Goal: Information Seeking & Learning: Learn about a topic

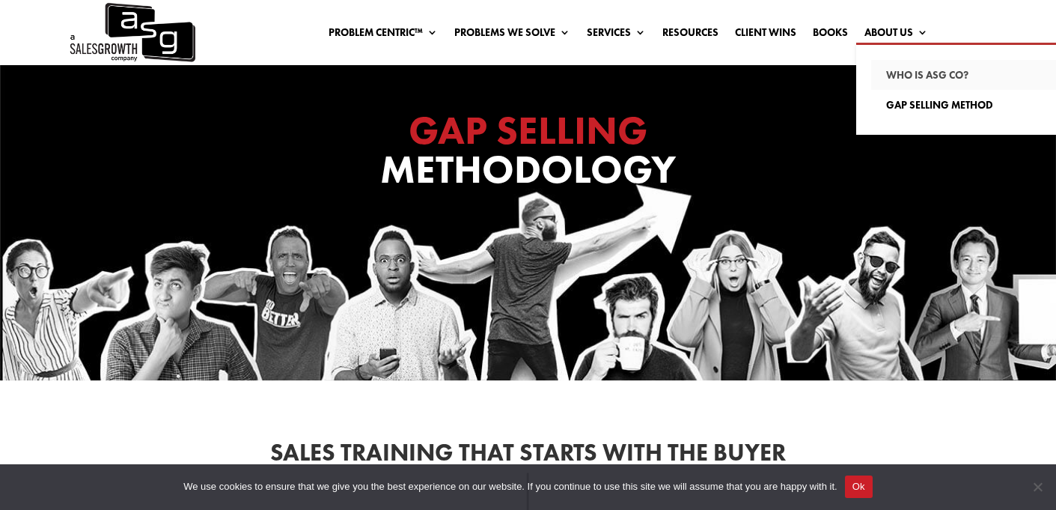
click at [896, 72] on link "Who Is ASG co?" at bounding box center [976, 75] width 210 height 30
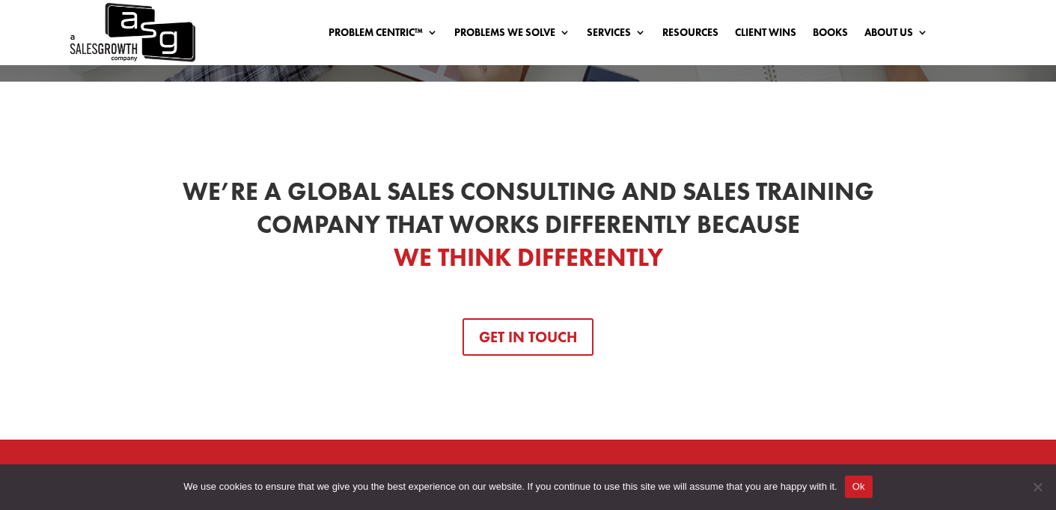
scroll to position [113, 0]
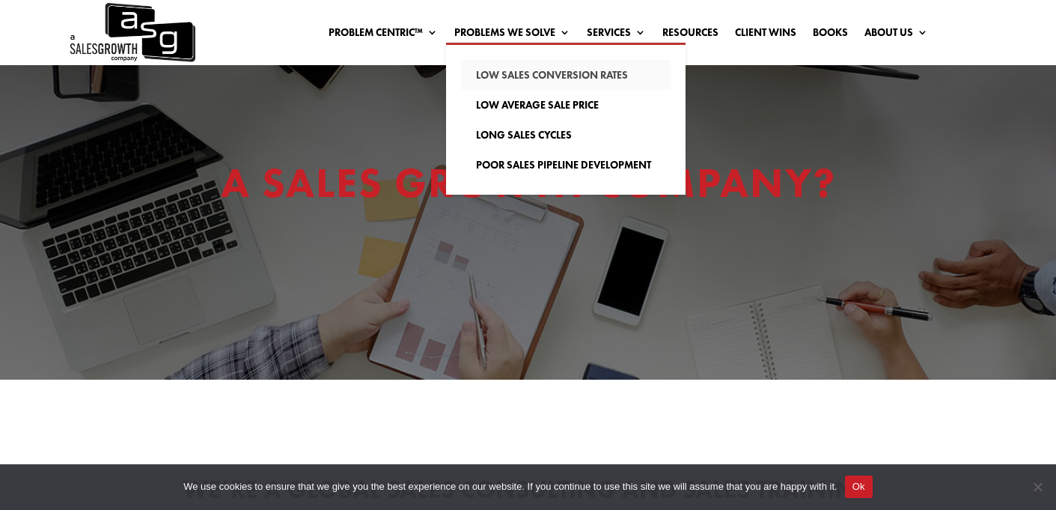
click at [491, 77] on link "Low Sales Conversion Rates" at bounding box center [566, 75] width 210 height 30
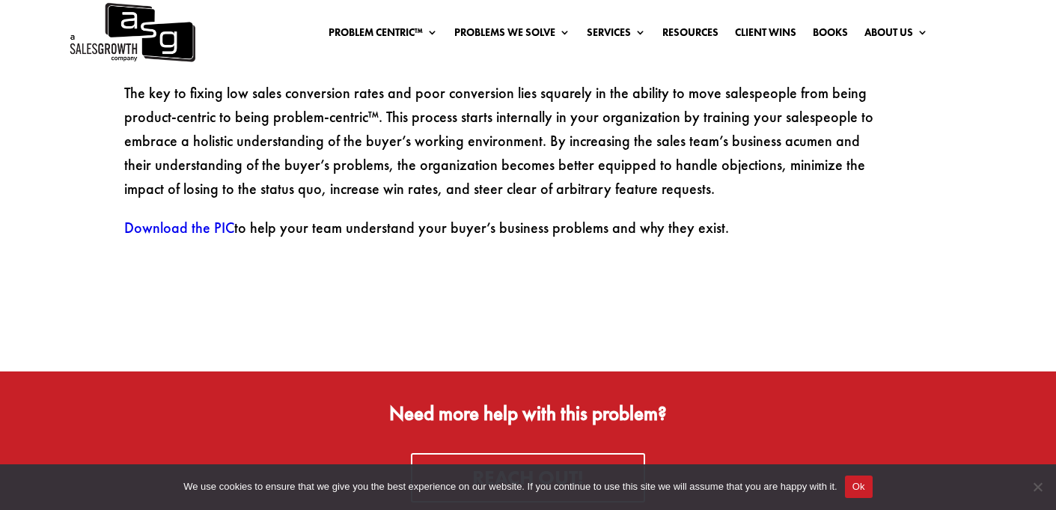
scroll to position [1490, 0]
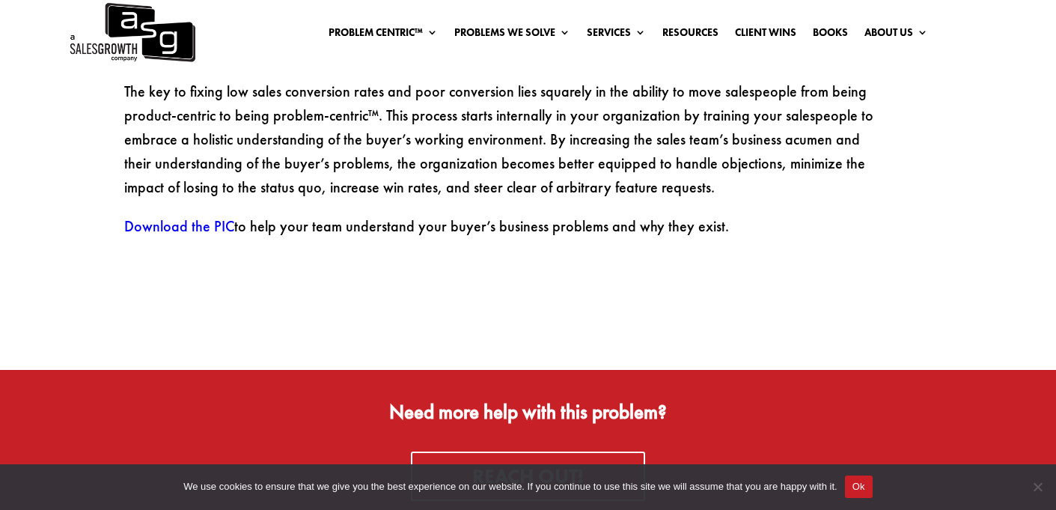
click at [212, 225] on link "Download the PIC" at bounding box center [179, 225] width 110 height 19
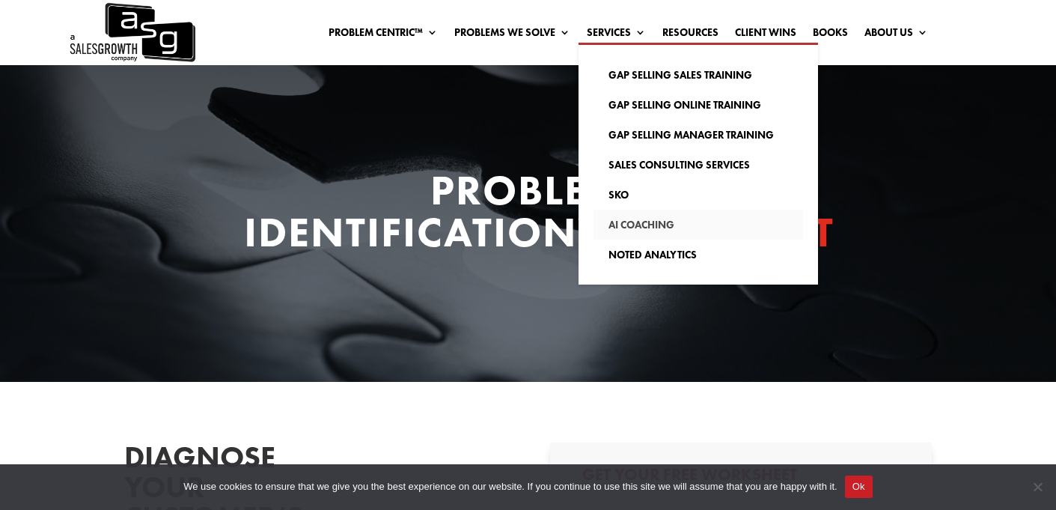
click at [629, 224] on link "AI Coaching" at bounding box center [698, 225] width 210 height 30
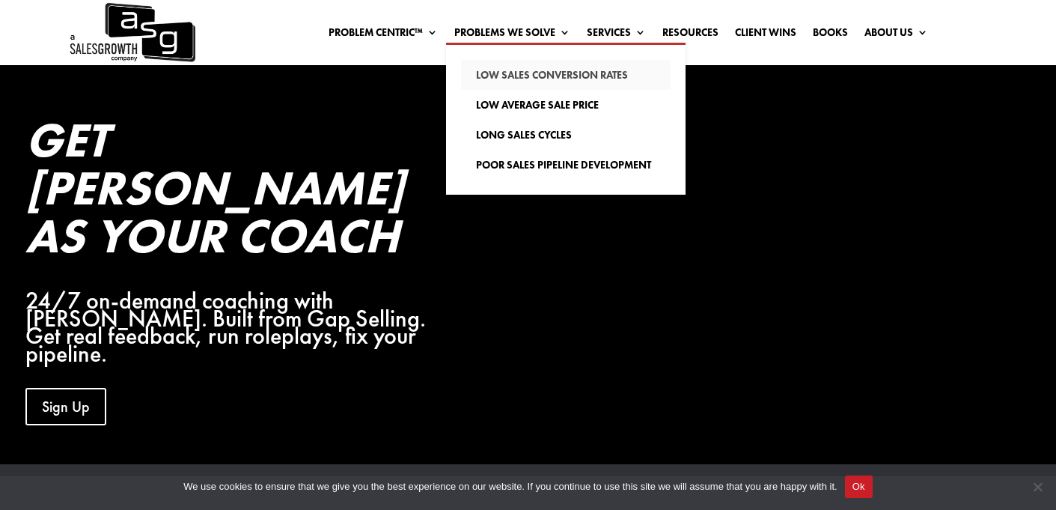
click at [510, 75] on link "Low Sales Conversion Rates" at bounding box center [566, 75] width 210 height 30
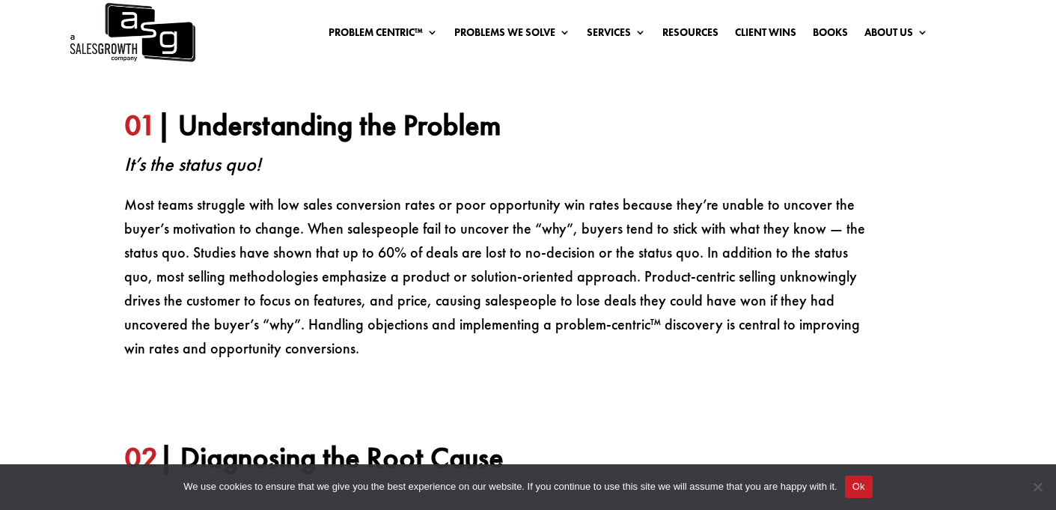
scroll to position [626, 0]
